Goal: Information Seeking & Learning: Learn about a topic

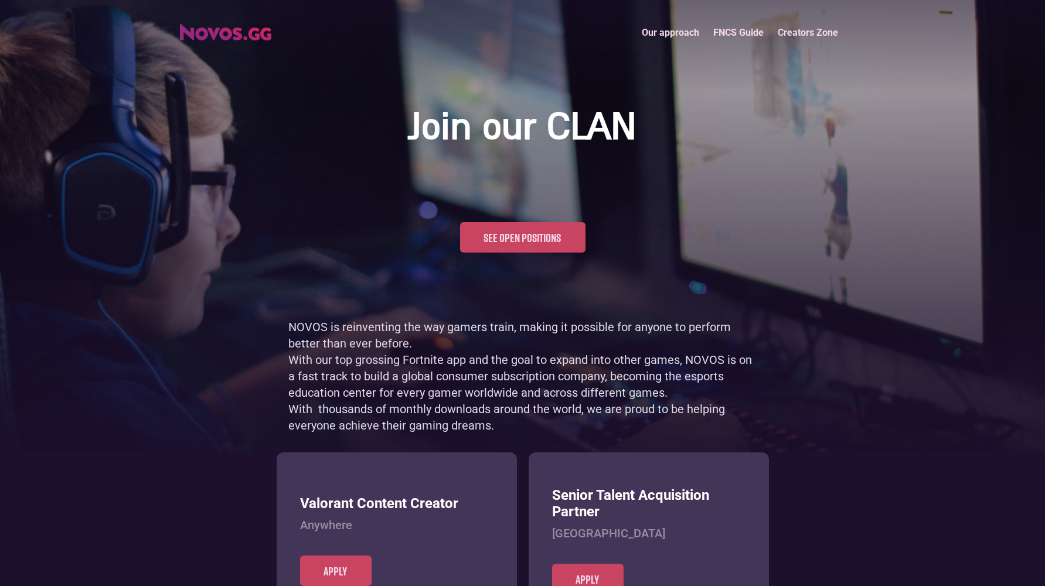
scroll to position [570, 0]
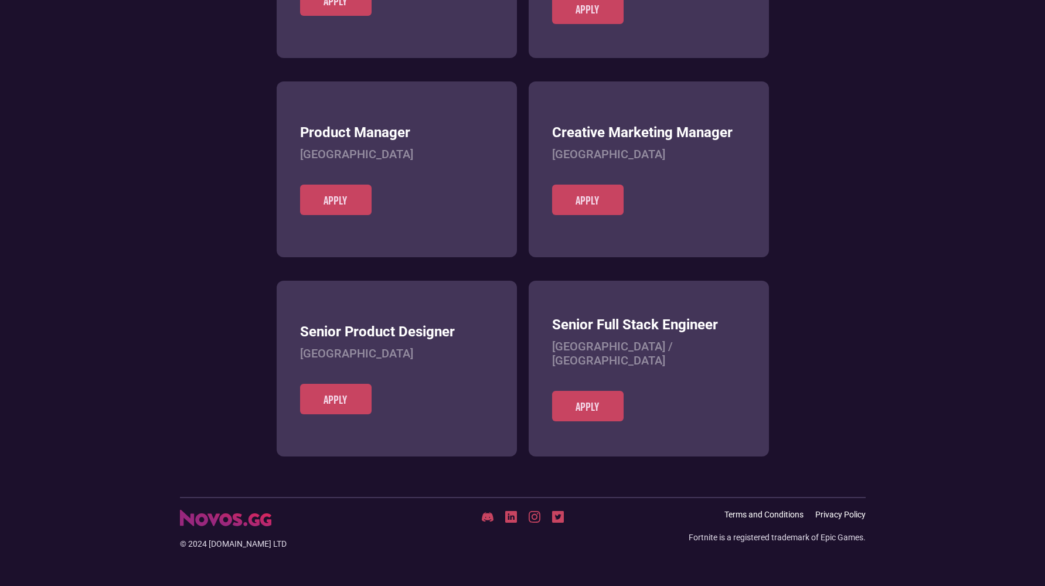
scroll to position [452, 0]
